Goal: Information Seeking & Learning: Check status

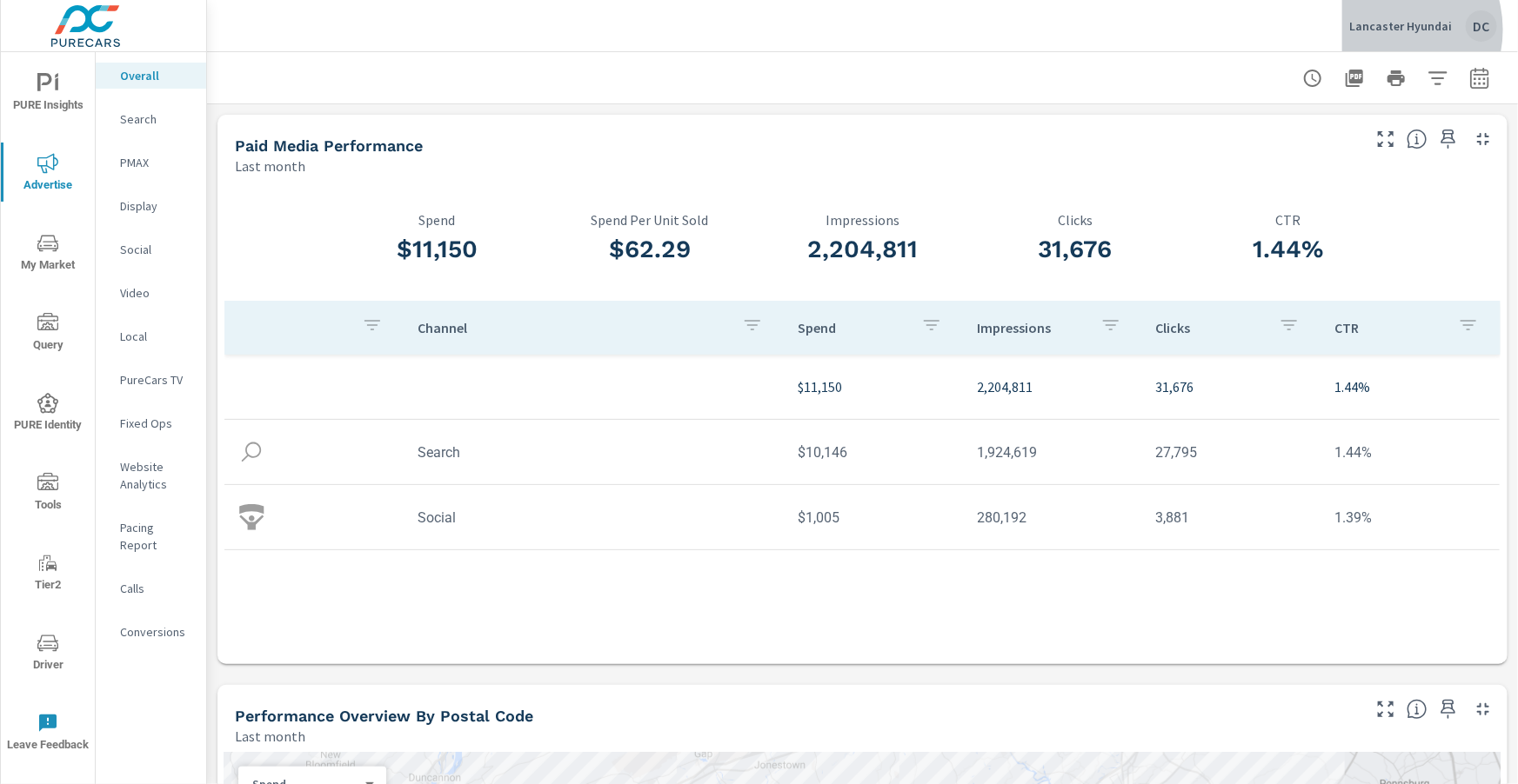
click at [1386, 30] on p "Lancaster Hyundai" at bounding box center [1401, 26] width 103 height 15
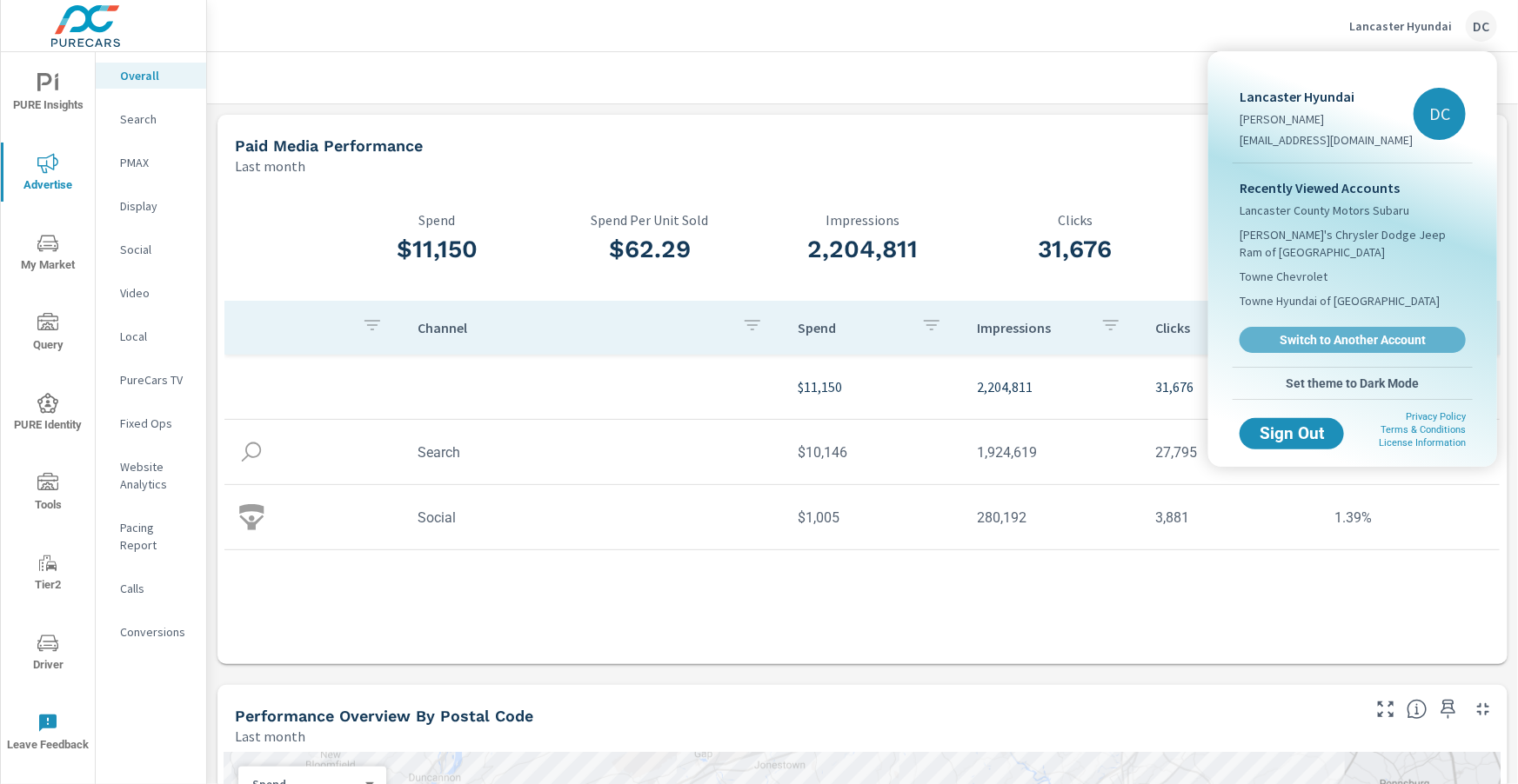
click at [1277, 327] on link "Switch to Another Account" at bounding box center [1352, 340] width 226 height 26
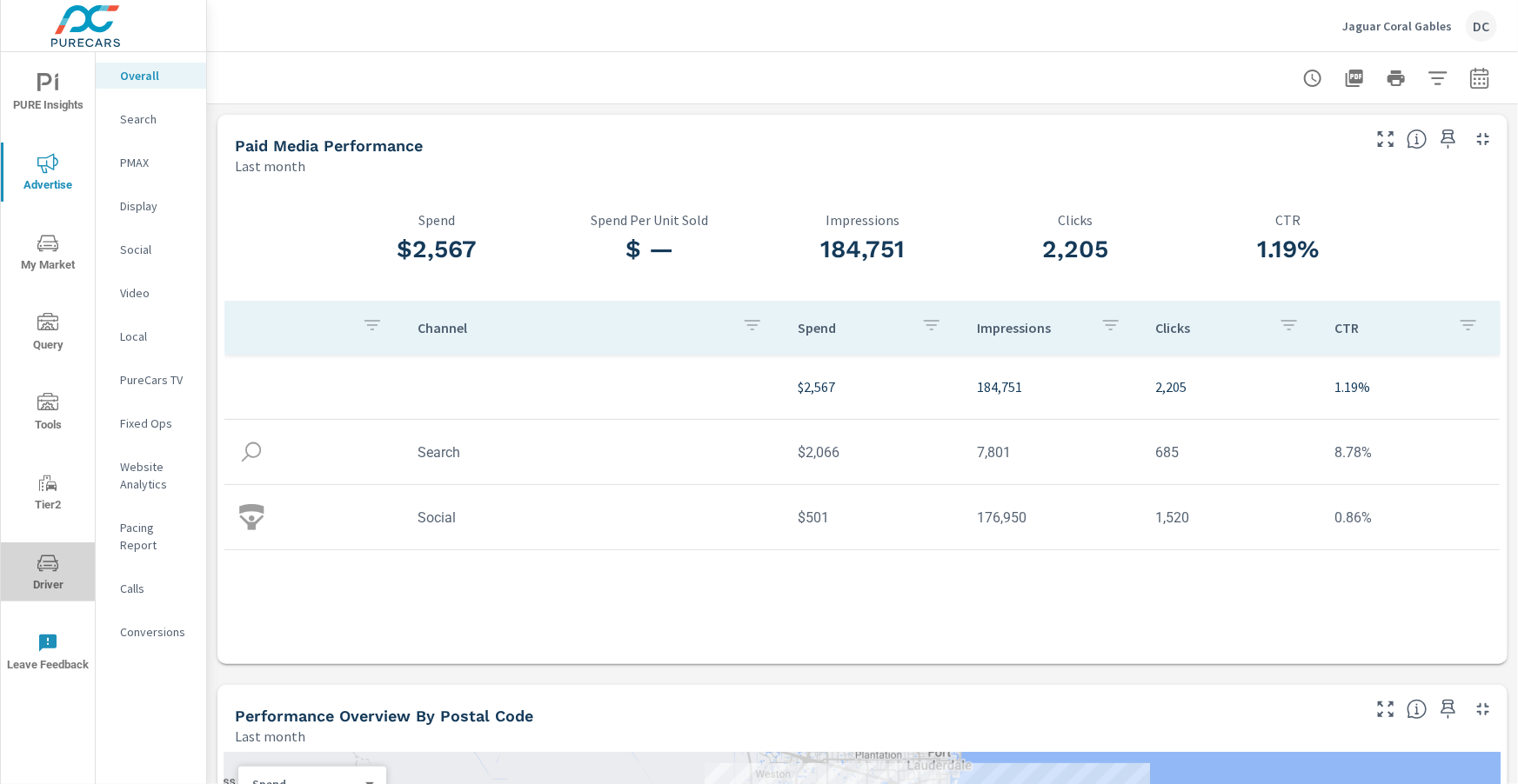
click at [42, 558] on icon "nav menu" at bounding box center [48, 564] width 21 height 21
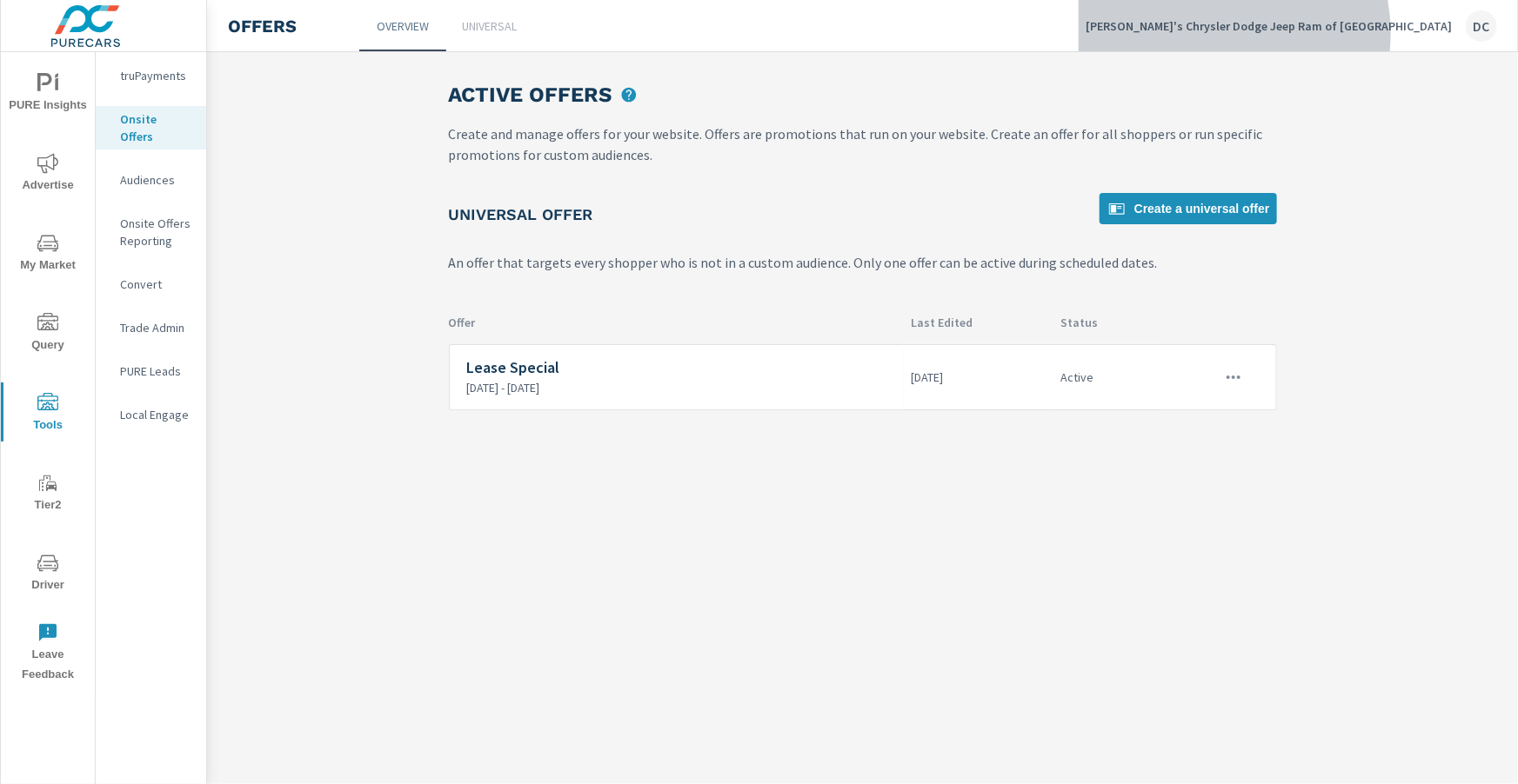
click at [1322, 33] on div "[PERSON_NAME]'s Chrysler Dodge Jeep Ram of [GEOGRAPHIC_DATA]" at bounding box center [1291, 26] width 411 height 31
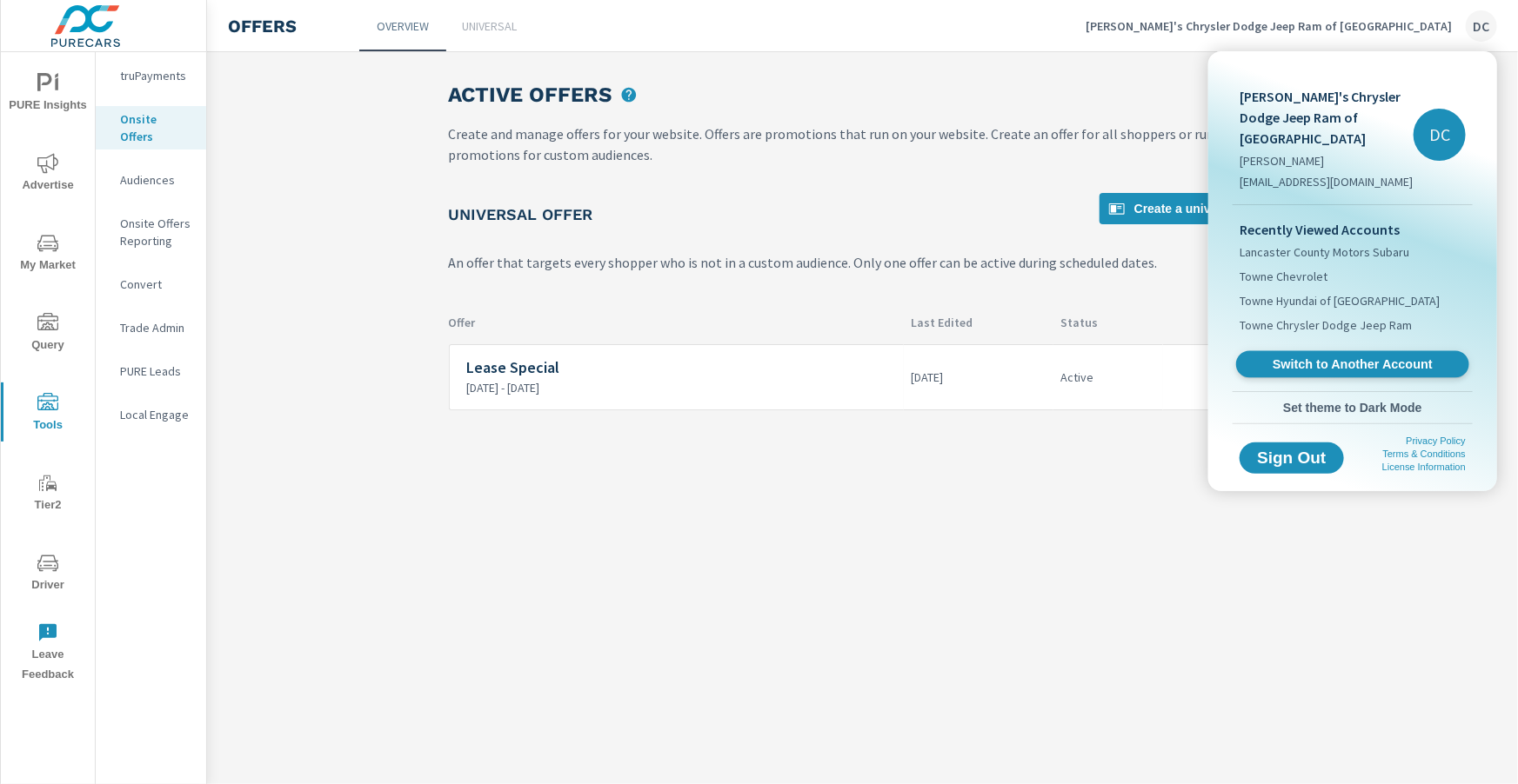
click at [1324, 357] on span "Switch to Another Account" at bounding box center [1351, 364] width 213 height 16
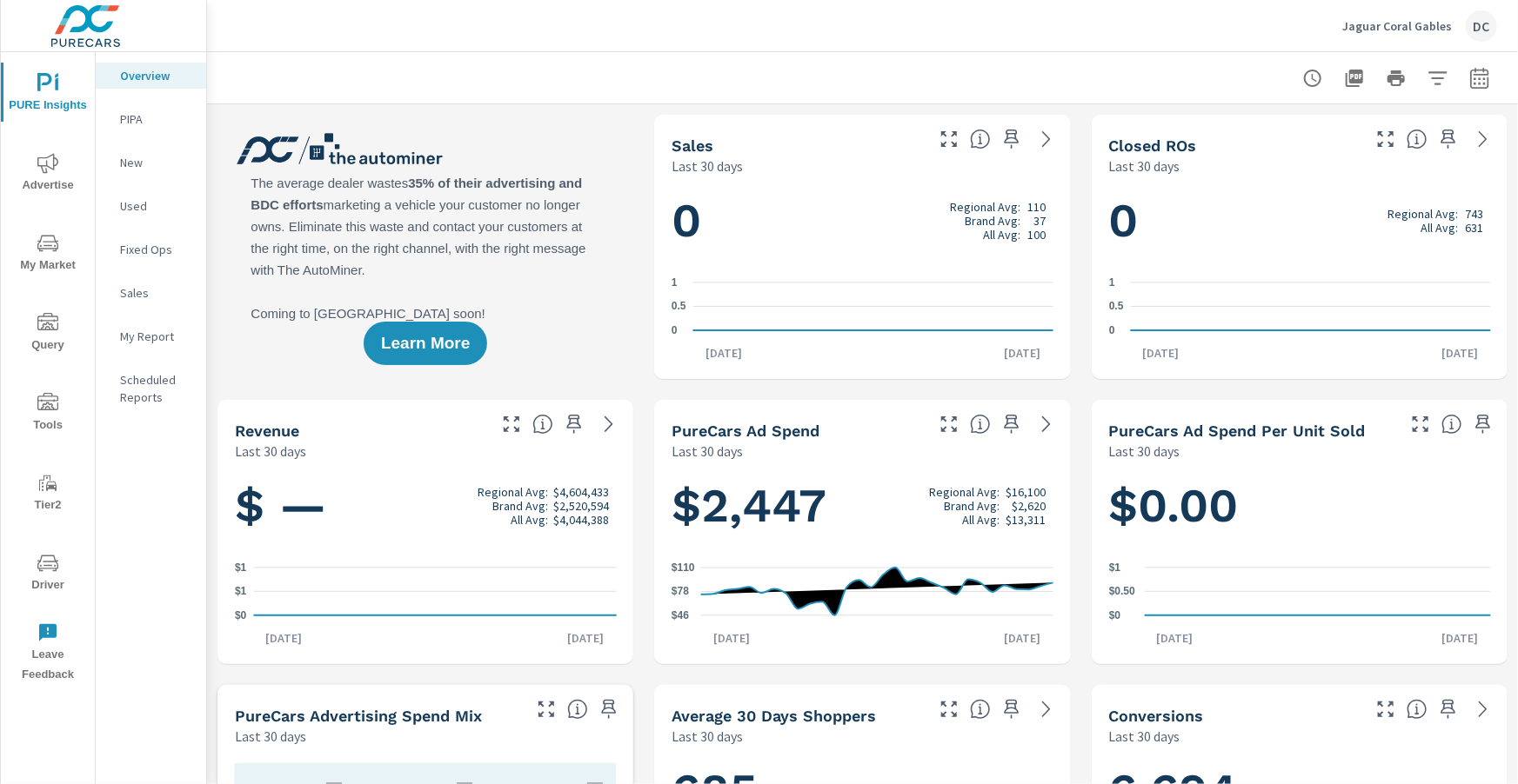
click at [41, 175] on span "Advertise" at bounding box center [48, 174] width 84 height 43
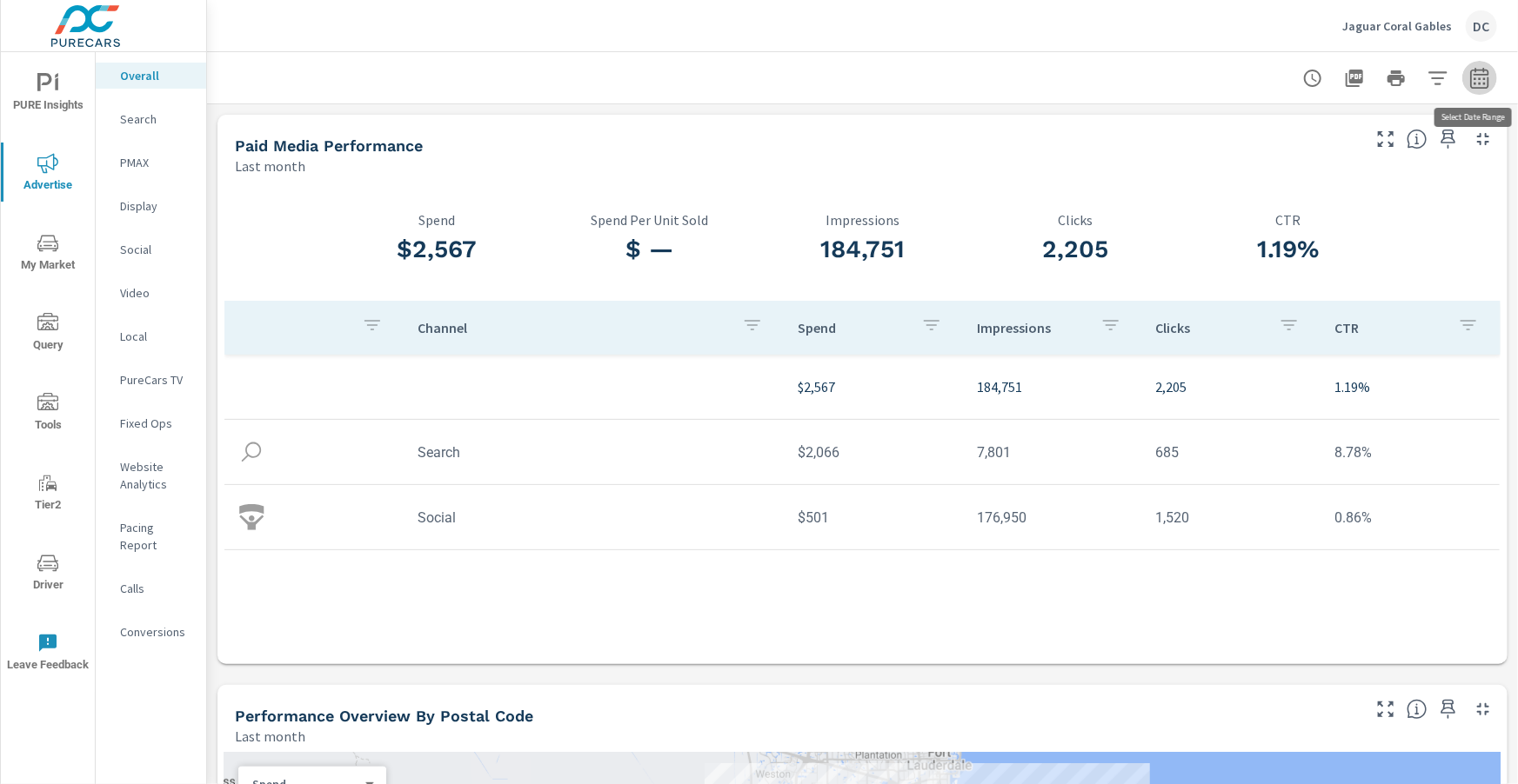
click at [1482, 88] on button "button" at bounding box center [1479, 78] width 34 height 34
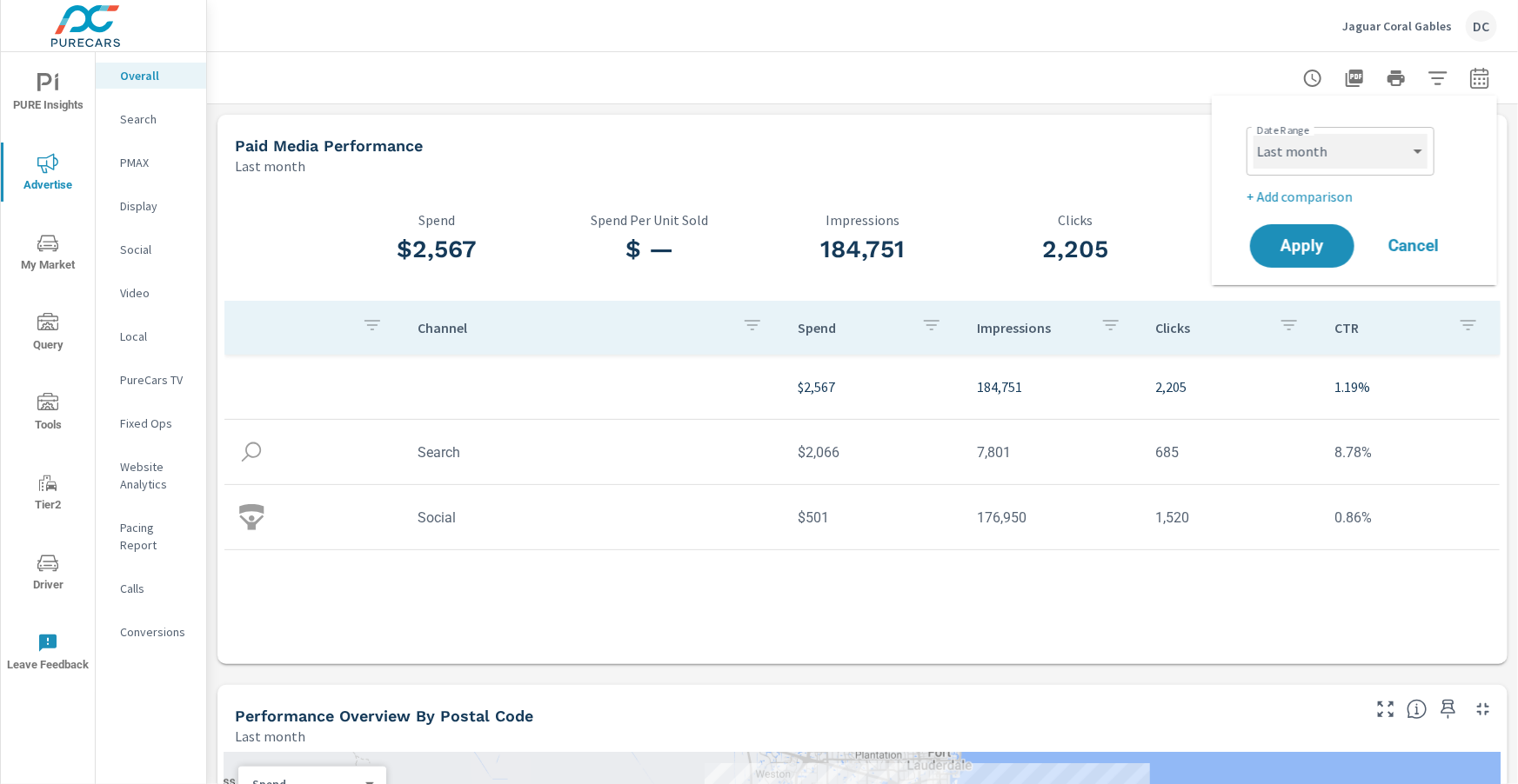
click at [1401, 140] on select "Custom Yesterday Last week Last 7 days Last 14 days Last 30 days Last 45 days L…" at bounding box center [1340, 151] width 174 height 34
click at [1253, 134] on select "Custom Yesterday Last week Last 7 days Last 14 days Last 30 days Last 45 days L…" at bounding box center [1340, 151] width 174 height 34
click at [1386, 139] on select "Custom Yesterday Last week Last 7 days Last 14 days Last 30 days Last 45 days L…" at bounding box center [1340, 151] width 174 height 34
click at [1253, 134] on select "Custom Yesterday Last week Last 7 days Last 14 days Last 30 days Last 45 days L…" at bounding box center [1340, 151] width 174 height 34
select select "Month to date"
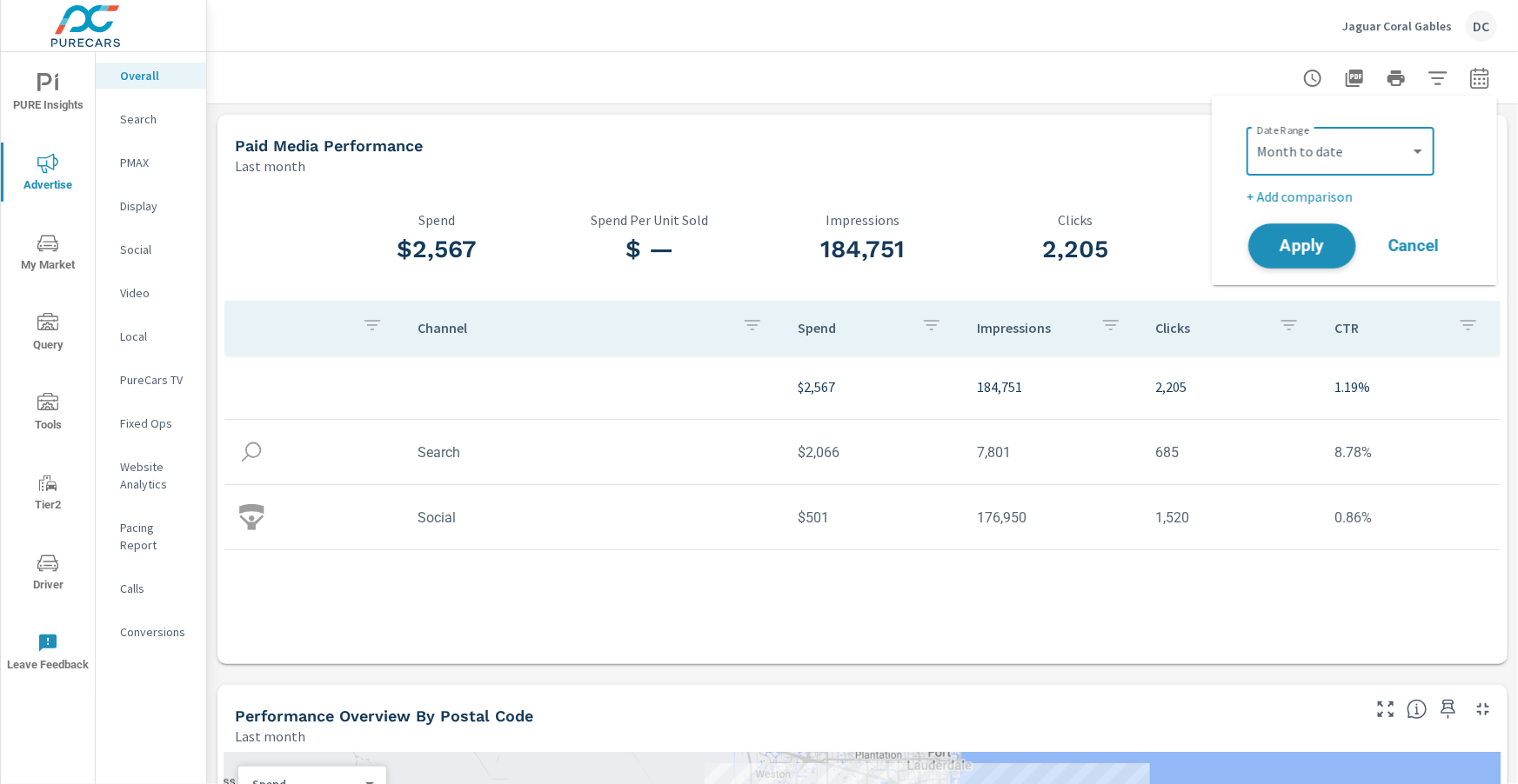
click at [1300, 245] on span "Apply" at bounding box center [1301, 246] width 72 height 16
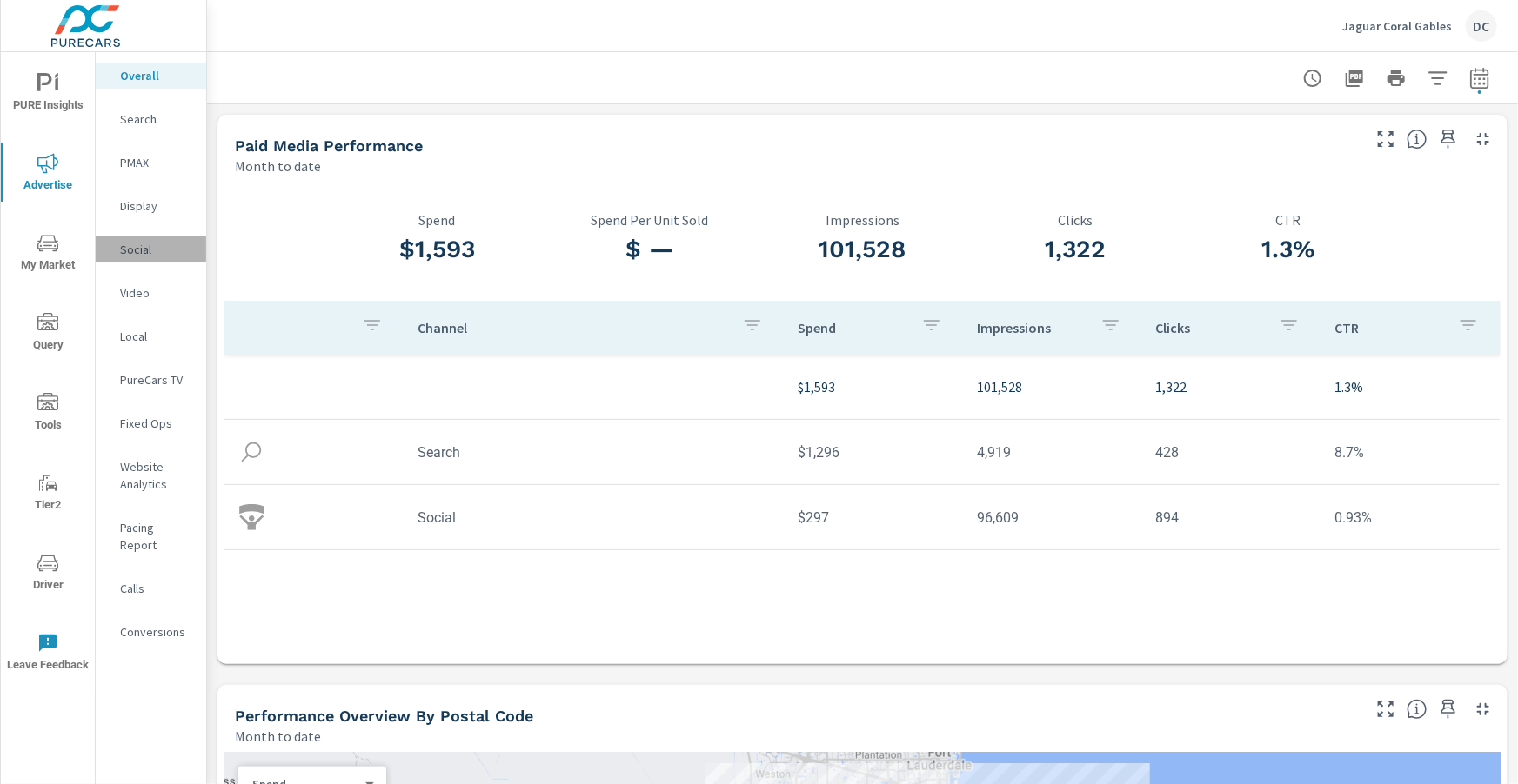
click at [139, 251] on p "Social" at bounding box center [156, 249] width 73 height 17
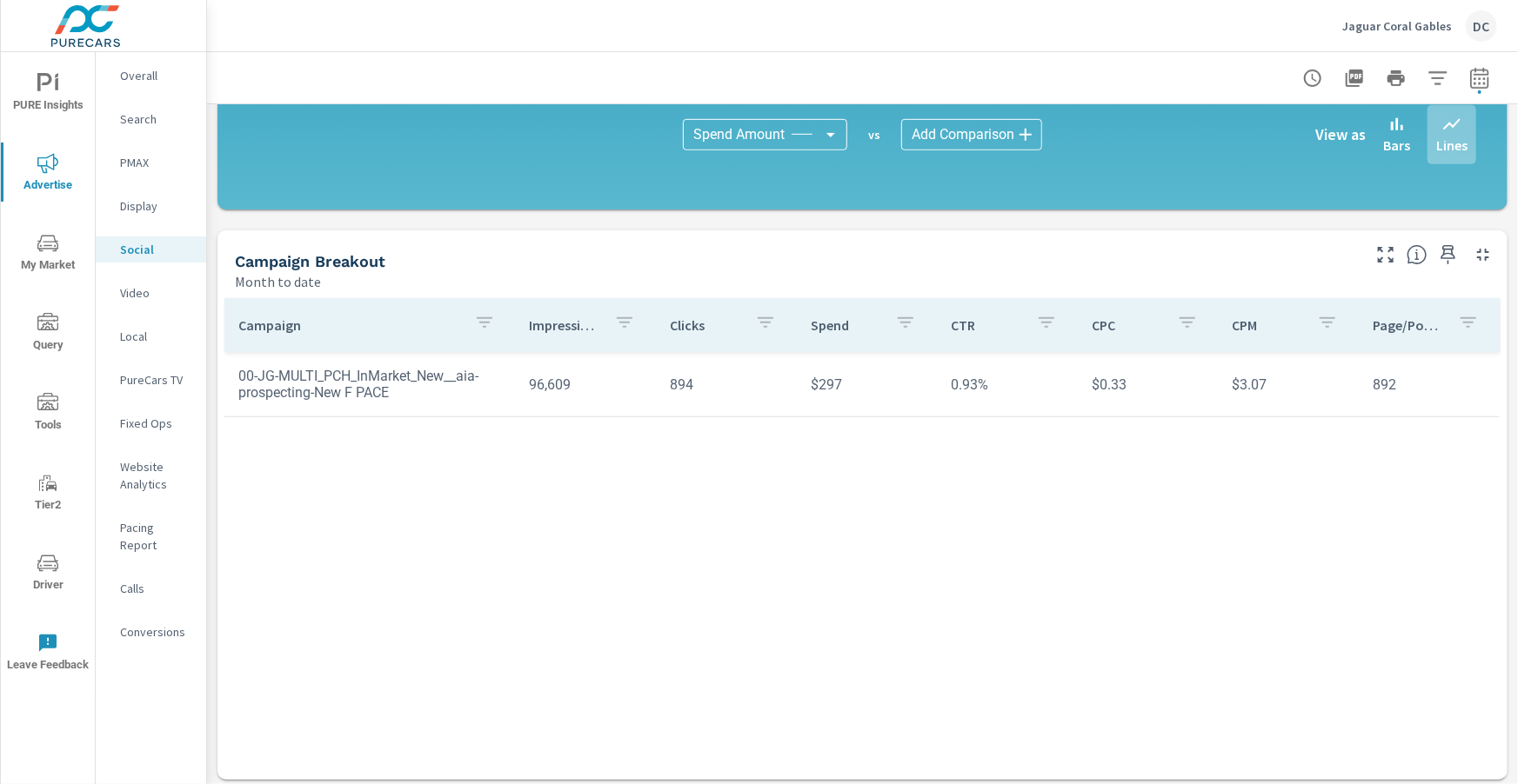
scroll to position [461, 0]
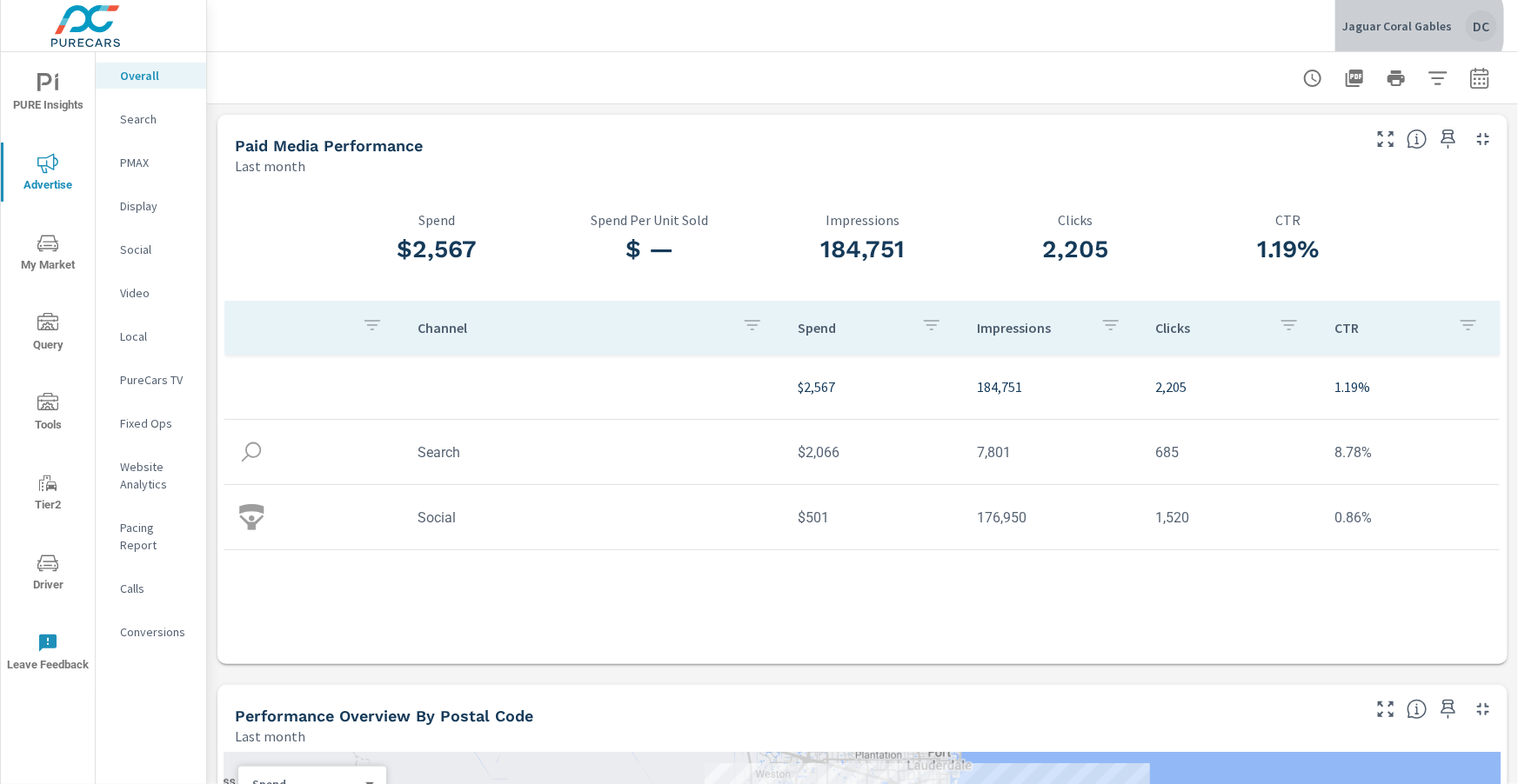
click at [1424, 25] on p "Jaguar Coral Gables" at bounding box center [1396, 26] width 110 height 15
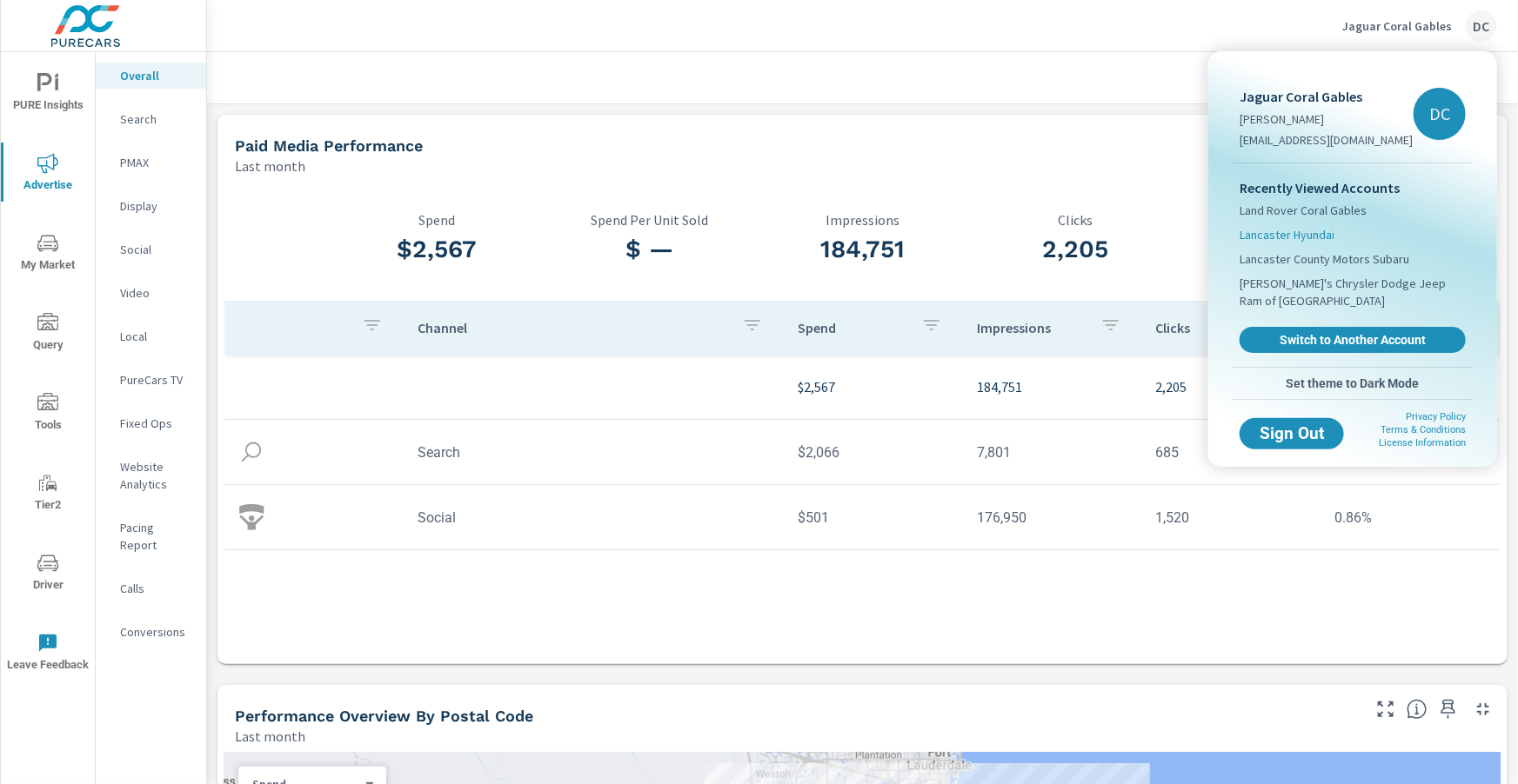
click at [1323, 231] on span "Lancaster Hyundai" at bounding box center [1286, 235] width 94 height 17
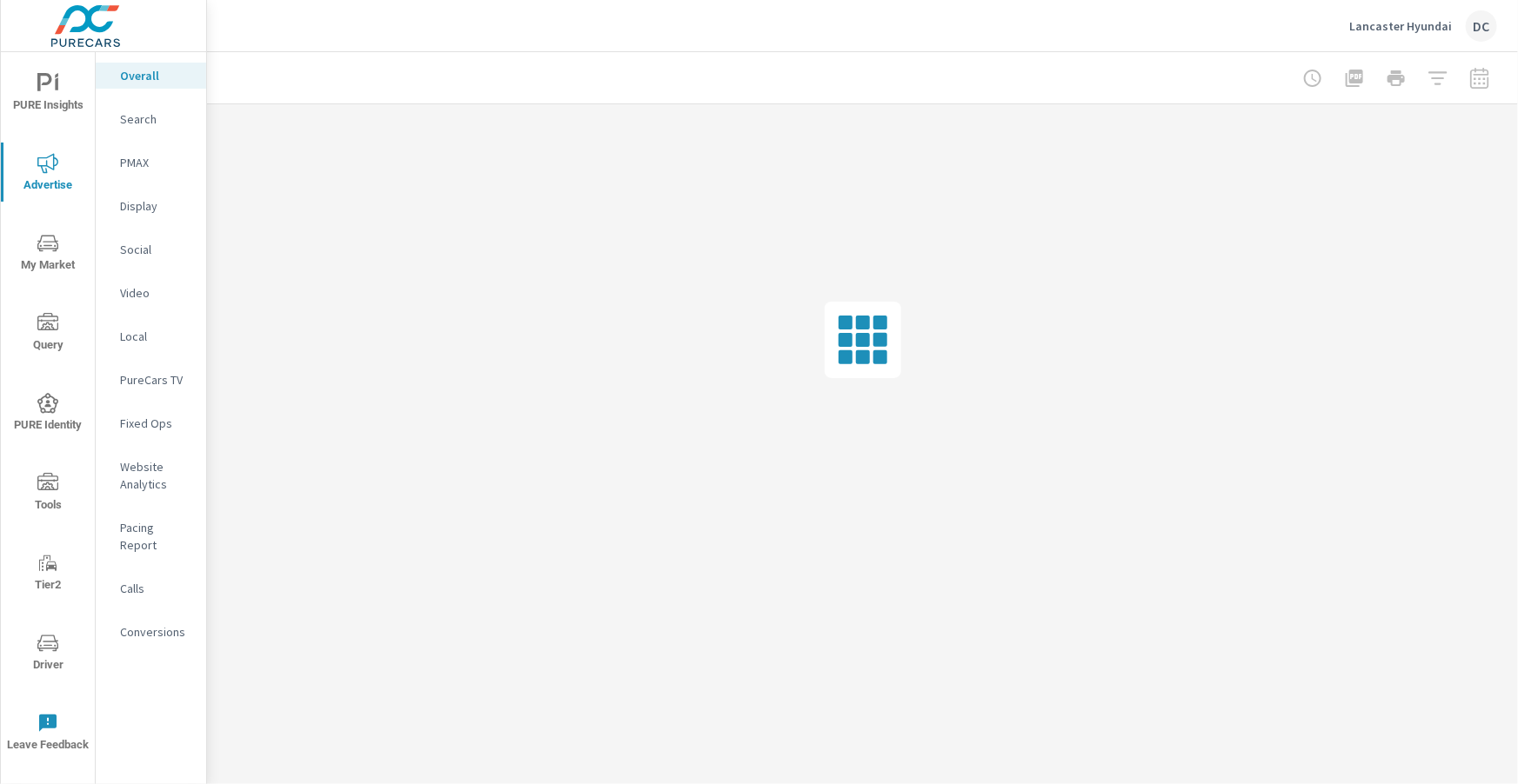
click at [45, 643] on icon "nav menu" at bounding box center [48, 644] width 21 height 21
